Goal: Check status

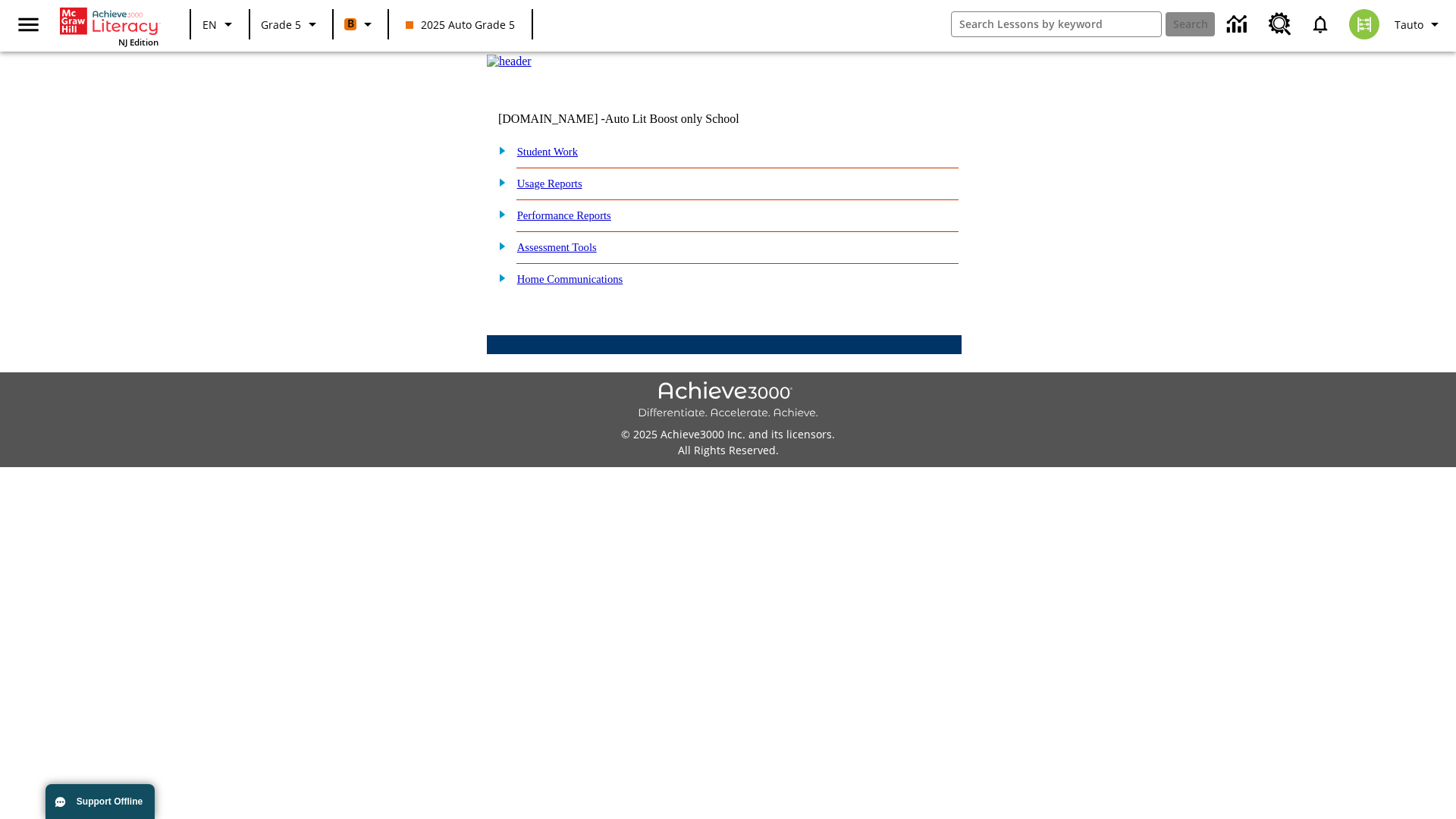
click at [580, 221] on link "Performance Reports" at bounding box center [564, 215] width 94 height 12
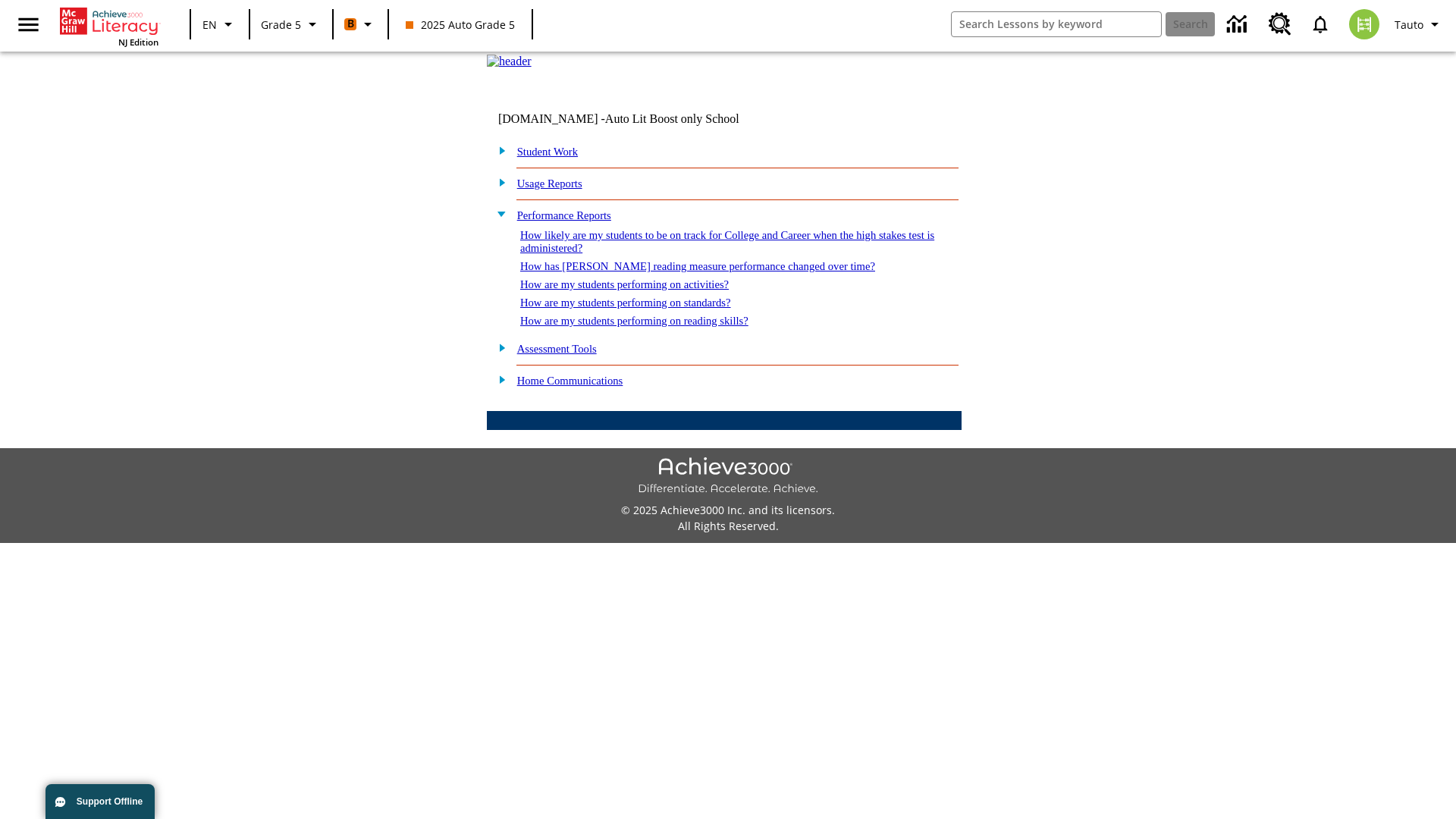
click at [639, 291] on link "How are my students performing on activities?" at bounding box center [624, 285] width 208 height 12
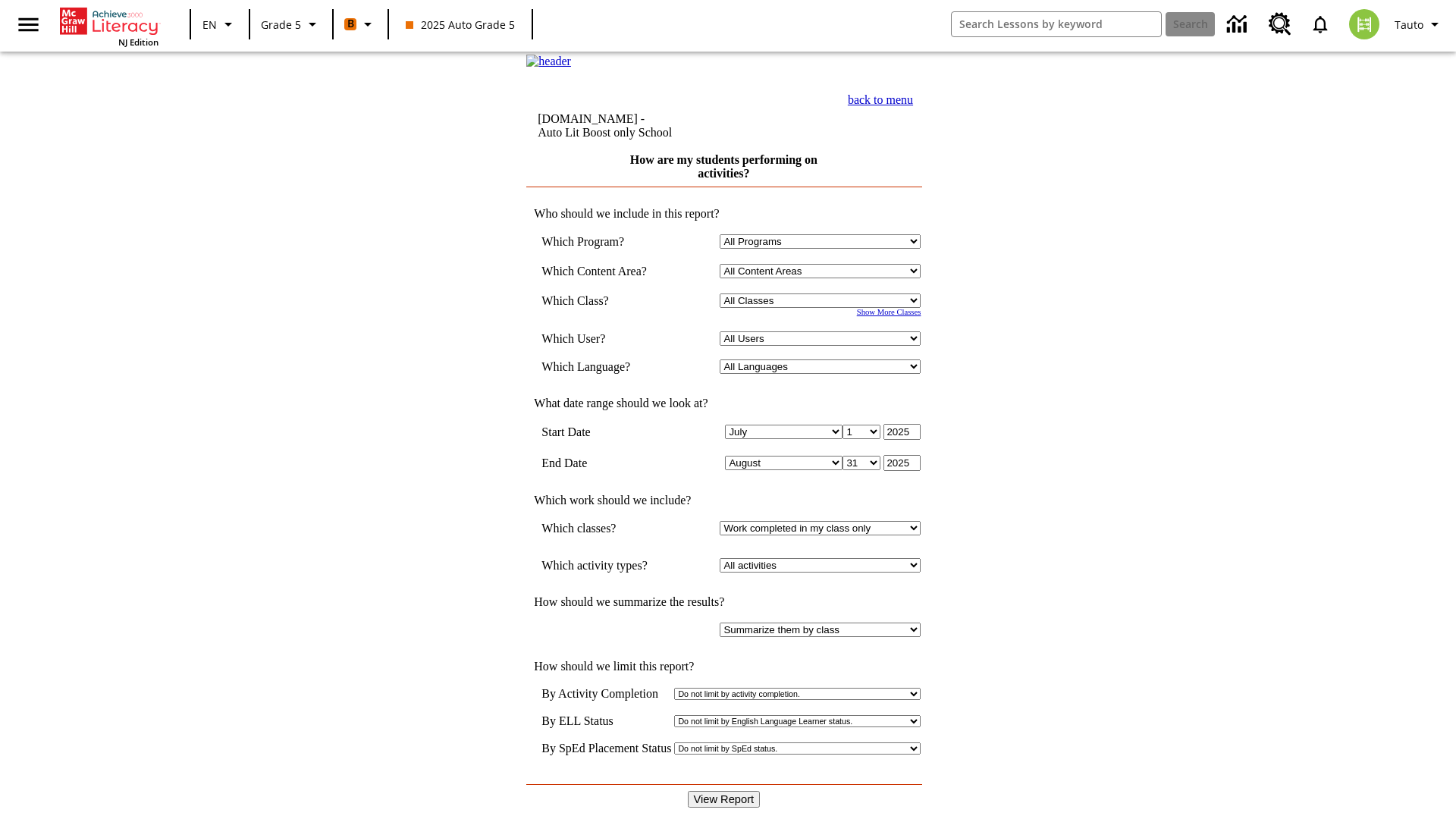
click at [823, 308] on select "Select a Class: All Classes 2025 Auto Grade 5 OL 2025 Auto Grade 6" at bounding box center [819, 301] width 201 height 15
select select "11133131"
